Goal: Information Seeking & Learning: Learn about a topic

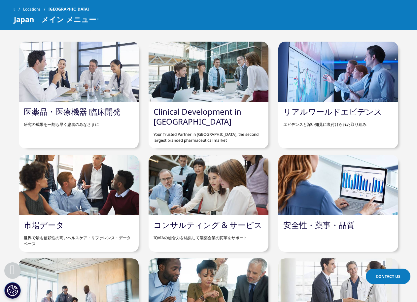
scroll to position [661, 0]
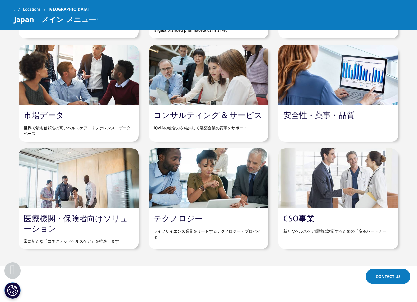
click at [338, 165] on div at bounding box center [339, 178] width 120 height 60
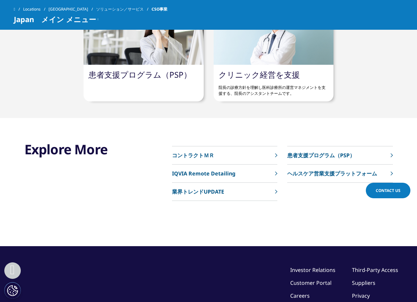
scroll to position [1762, 0]
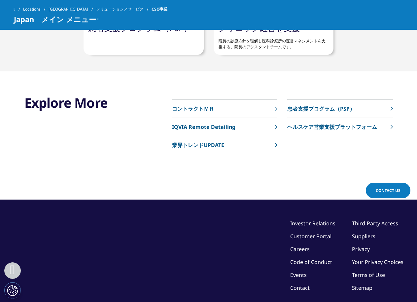
click at [209, 108] on p "コントラクトＭＲ" at bounding box center [193, 109] width 42 height 8
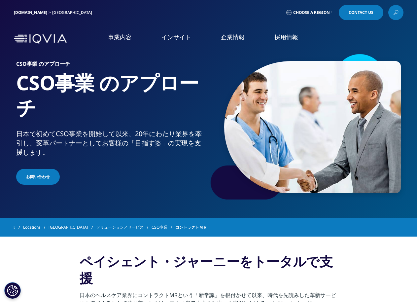
click at [29, 73] on h5 "インサイト" at bounding box center [55, 76] width 91 height 14
click at [18, 115] on link "概要" at bounding box center [58, 115] width 96 height 6
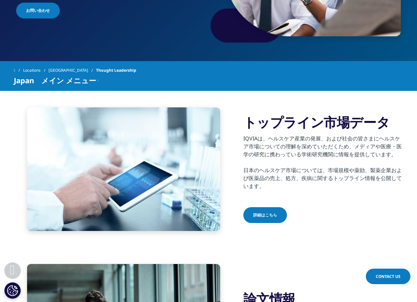
scroll to position [110, 0]
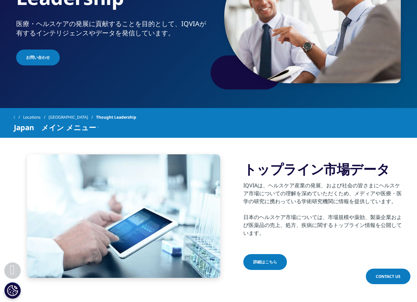
click at [271, 253] on div "トップライン市場データ IQVIAは、ヘルスケア産業の発展、および社会の皆さまにヘルスケア市場についての理解を深めていただくため、メディアや医療・医学の研究に…" at bounding box center [324, 216] width 160 height 110
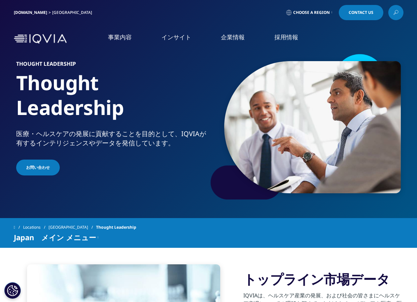
click at [12, 100] on link "CSO" at bounding box center [78, 98] width 136 height 7
